Goal: Check status: Check status

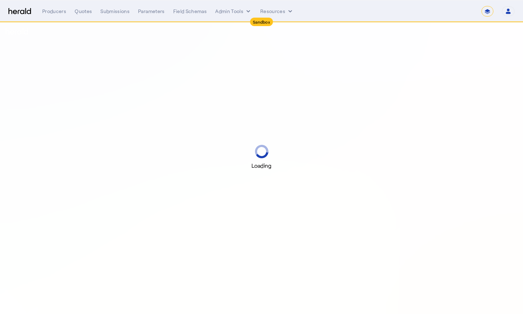
select select "*******"
click at [488, 12] on select "**********" at bounding box center [488, 11] width 12 height 11
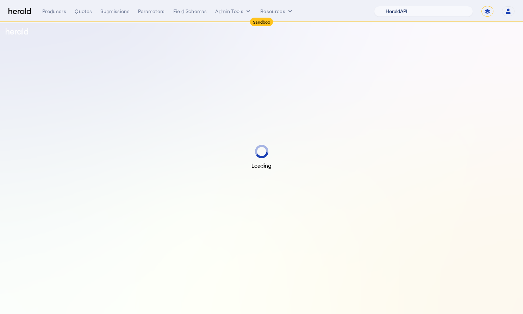
click at [450, 13] on select "1Fort Acrisure Acturis Affinity Advisors Affinity Risk Agentero AmWins Anzen Ao…" at bounding box center [423, 11] width 99 height 11
select select "pfm_129z_babbix"
click at [394, 6] on select "1Fort Acrisure Acturis Affinity Advisors Affinity Risk Agentero AmWins Anzen Ao…" at bounding box center [423, 11] width 99 height 11
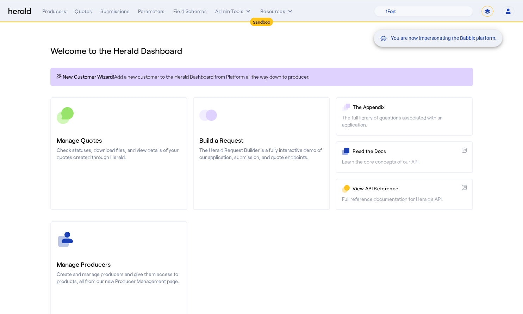
click at [117, 12] on div "You are now impersonating the Babbix platform." at bounding box center [261, 157] width 523 height 314
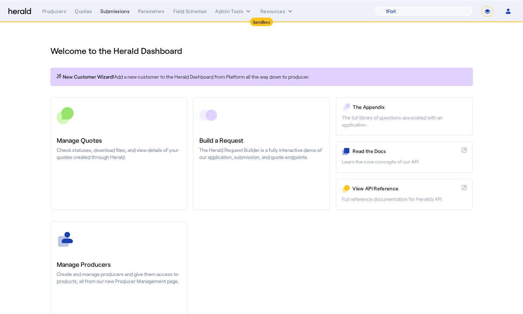
click at [118, 14] on div "Submissions" at bounding box center [114, 11] width 29 height 7
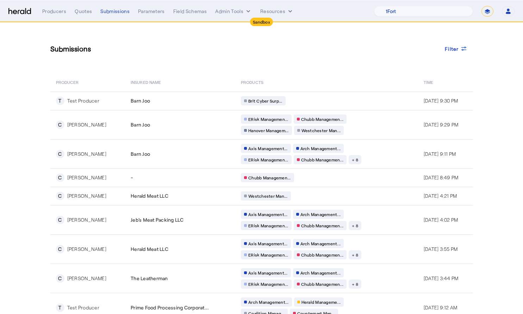
click at [59, 7] on div "Producers Quotes Submissions Parameters Field Schemas Admin Tools Resources 1Fo…" at bounding box center [278, 11] width 472 height 11
click at [61, 12] on div "Producers" at bounding box center [54, 11] width 24 height 7
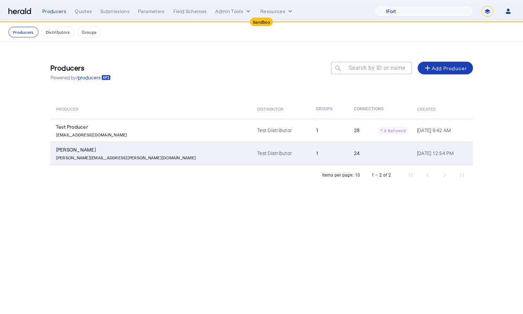
click at [84, 150] on div "[PERSON_NAME]" at bounding box center [152, 149] width 193 height 7
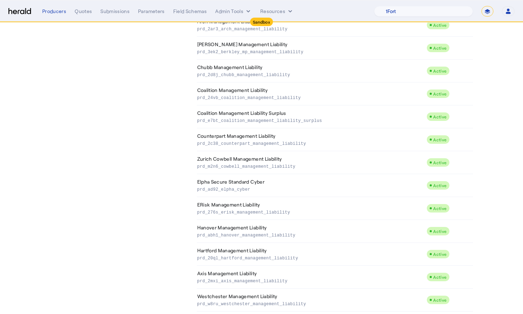
scroll to position [359, 0]
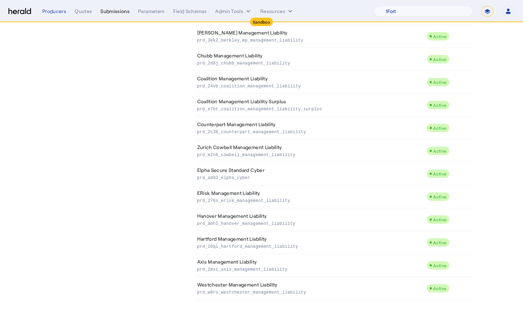
click at [117, 13] on div "Submissions" at bounding box center [114, 11] width 29 height 7
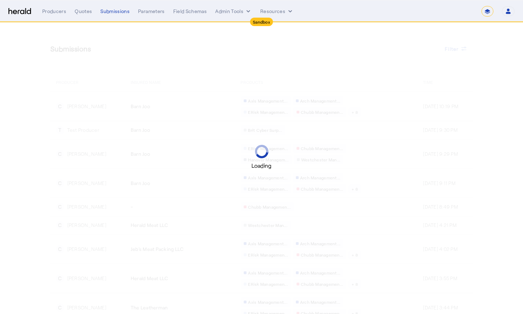
select select "*******"
select select "pfm_129z_babbix"
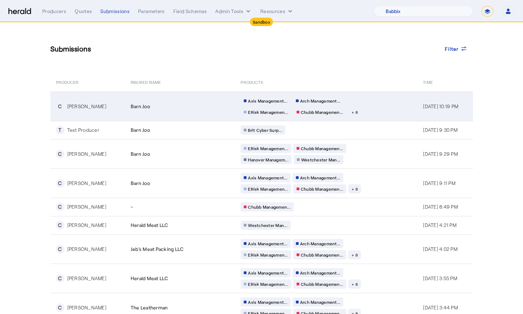
click at [221, 107] on div "Barn Joo" at bounding box center [182, 106] width 102 height 7
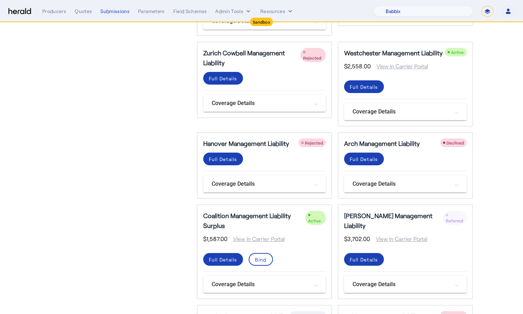
scroll to position [180, 0]
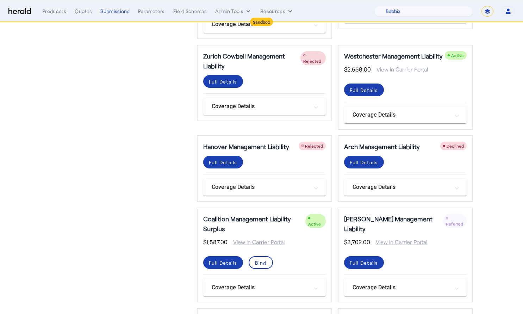
click at [369, 88] on div "Full Details" at bounding box center [364, 89] width 29 height 7
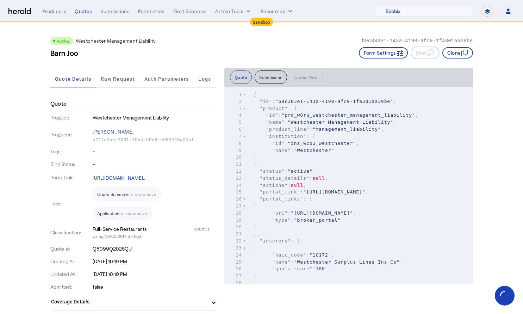
click at [306, 135] on span ""institution" : {" at bounding box center [285, 136] width 62 height 5
type textarea "**********"
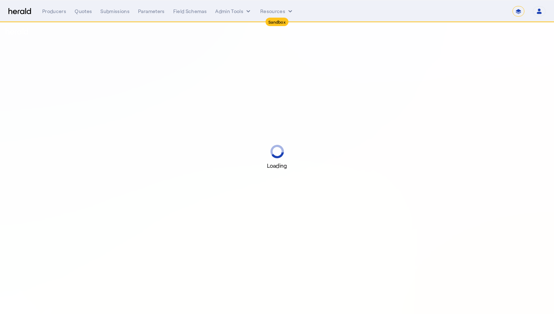
select select "*******"
click at [125, 17] on nav "Sandbox Menu Producers Quotes Submissions Parameters Field Schemas Admin Tools …" at bounding box center [277, 11] width 554 height 22
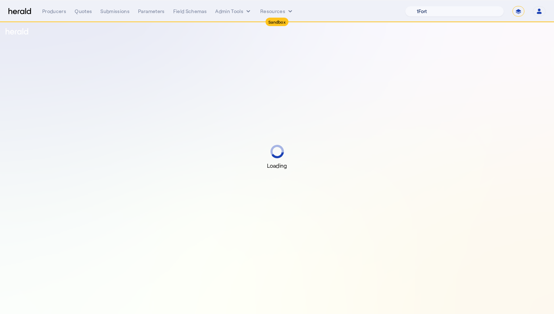
click at [458, 8] on select "1Fort Acrisure Acturis Affinity Advisors Affinity Risk Agentero AmWins Anzen Ao…" at bounding box center [454, 11] width 99 height 11
select select "pfm_129z_babbix"
click at [425, 6] on select "1Fort Acrisure Acturis Affinity Advisors Affinity Risk Agentero AmWins Anzen Ao…" at bounding box center [454, 11] width 99 height 11
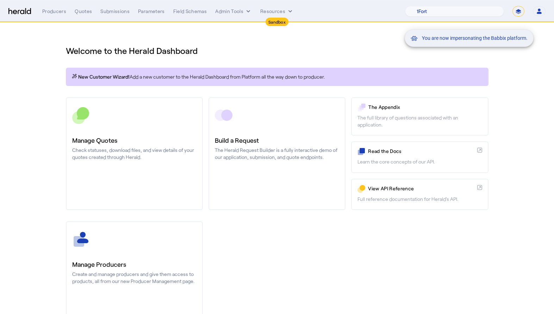
click at [116, 10] on div "You are now impersonating the Babbix platform." at bounding box center [277, 157] width 554 height 314
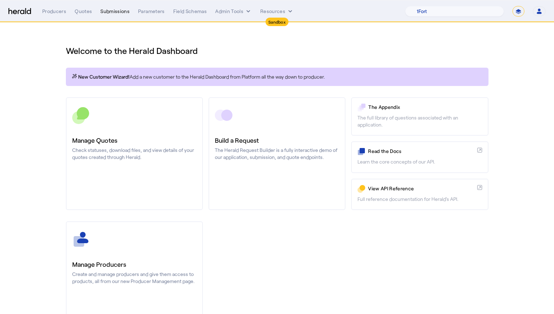
click at [121, 14] on div "Submissions" at bounding box center [114, 11] width 29 height 7
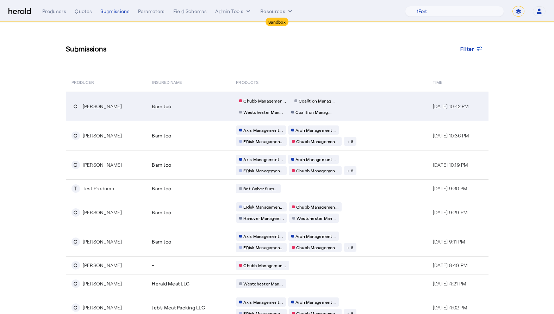
click at [171, 109] on div "Barn Joo" at bounding box center [190, 106] width 76 height 7
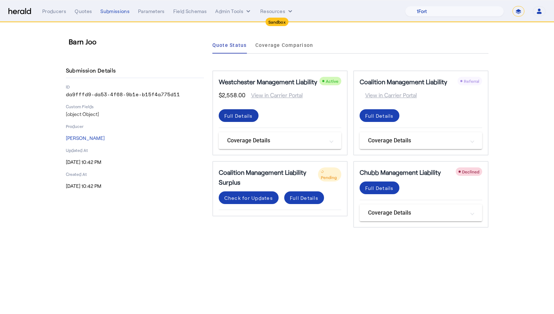
click at [239, 115] on div "Full Details" at bounding box center [238, 115] width 29 height 7
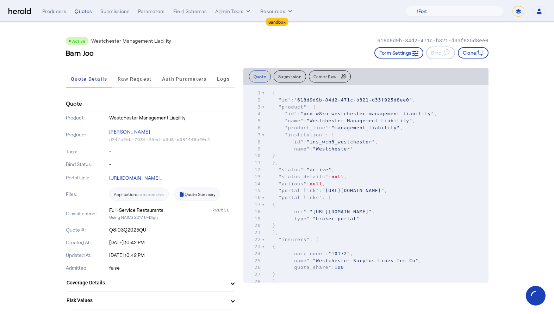
click at [293, 133] on span ""institution"" at bounding box center [305, 134] width 41 height 5
click at [316, 120] on span ""Westchester Management Liability"" at bounding box center [360, 120] width 106 height 5
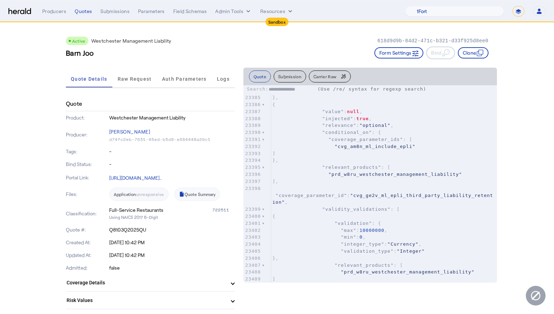
type input "**********"
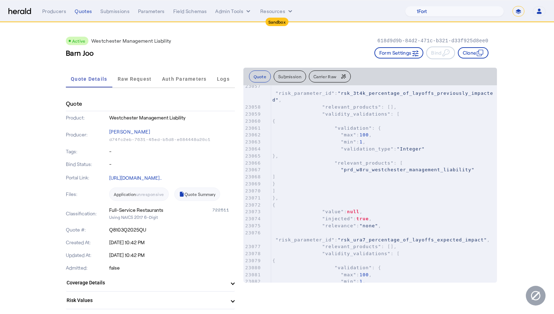
click at [386, 111] on span ""validity_validations"" at bounding box center [356, 113] width 68 height 5
type textarea "**********"
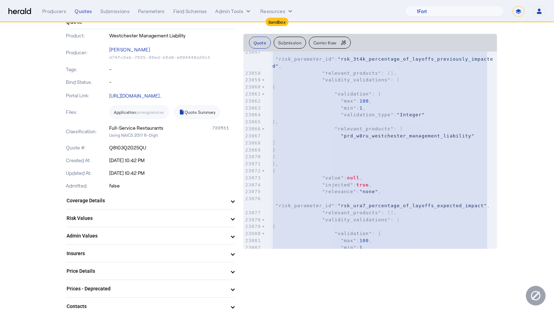
scroll to position [199, 0]
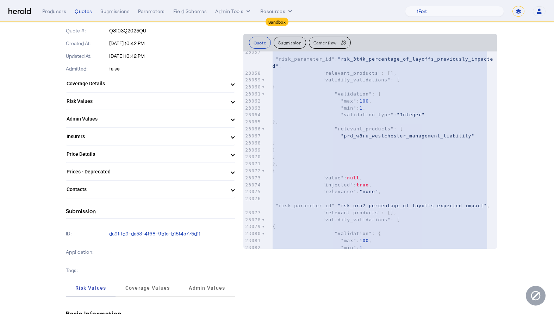
click at [223, 82] on mat-panel-title "Coverage Details" at bounding box center [146, 83] width 159 height 7
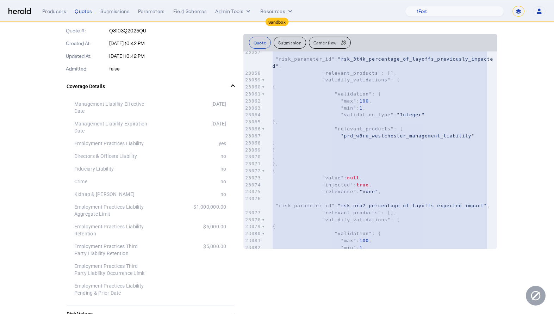
click at [126, 162] on div "Fiduciary Liability no" at bounding box center [150, 168] width 152 height 13
click at [117, 11] on div "Submissions" at bounding box center [114, 11] width 29 height 7
